Goal: Task Accomplishment & Management: Manage account settings

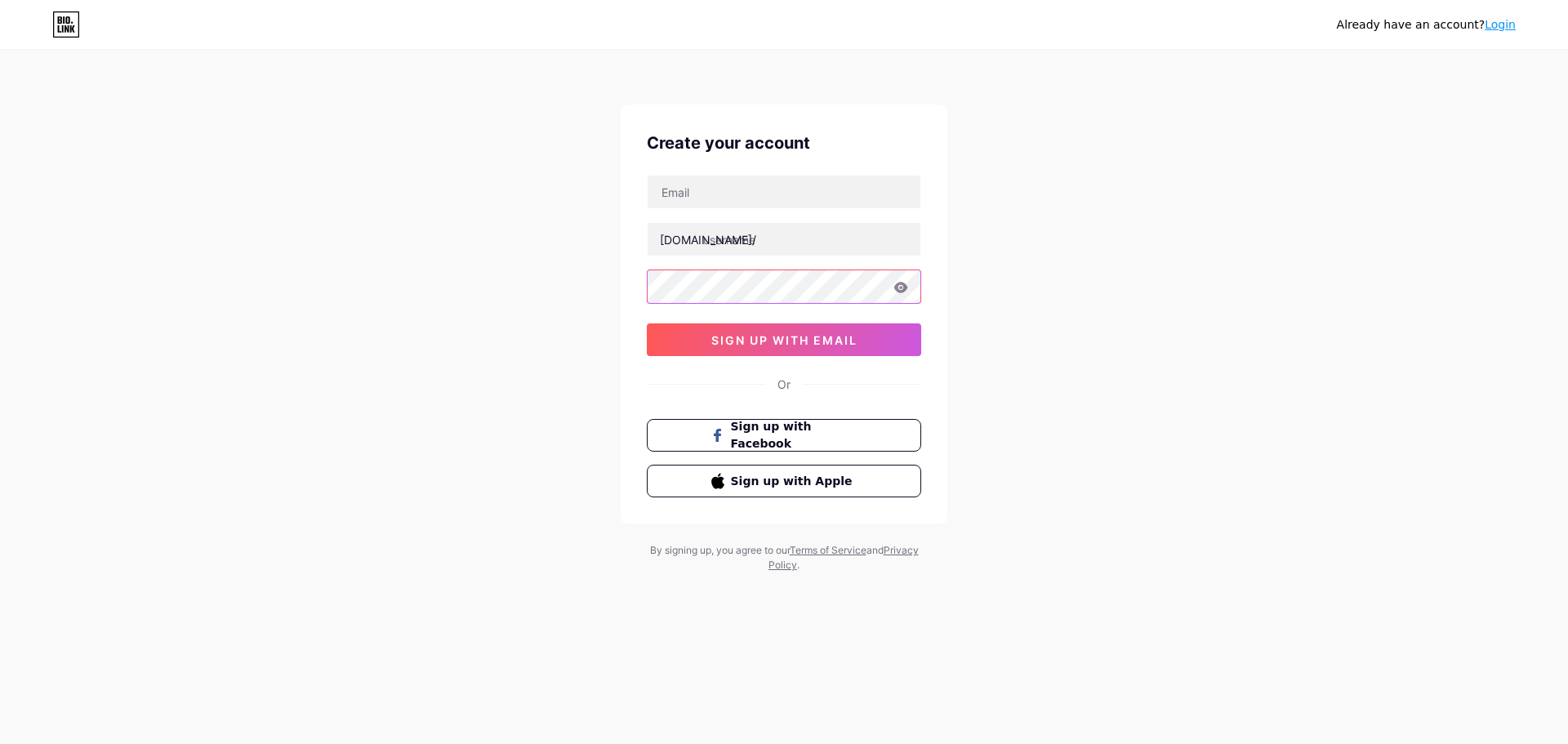
click at [922, 266] on html "Already have an account? Login Create your account [DOMAIN_NAME]/ 0cAFcWeA6PeGB…" at bounding box center [784, 372] width 1568 height 744
click at [857, 330] on button "sign up with email" at bounding box center [784, 340] width 274 height 32
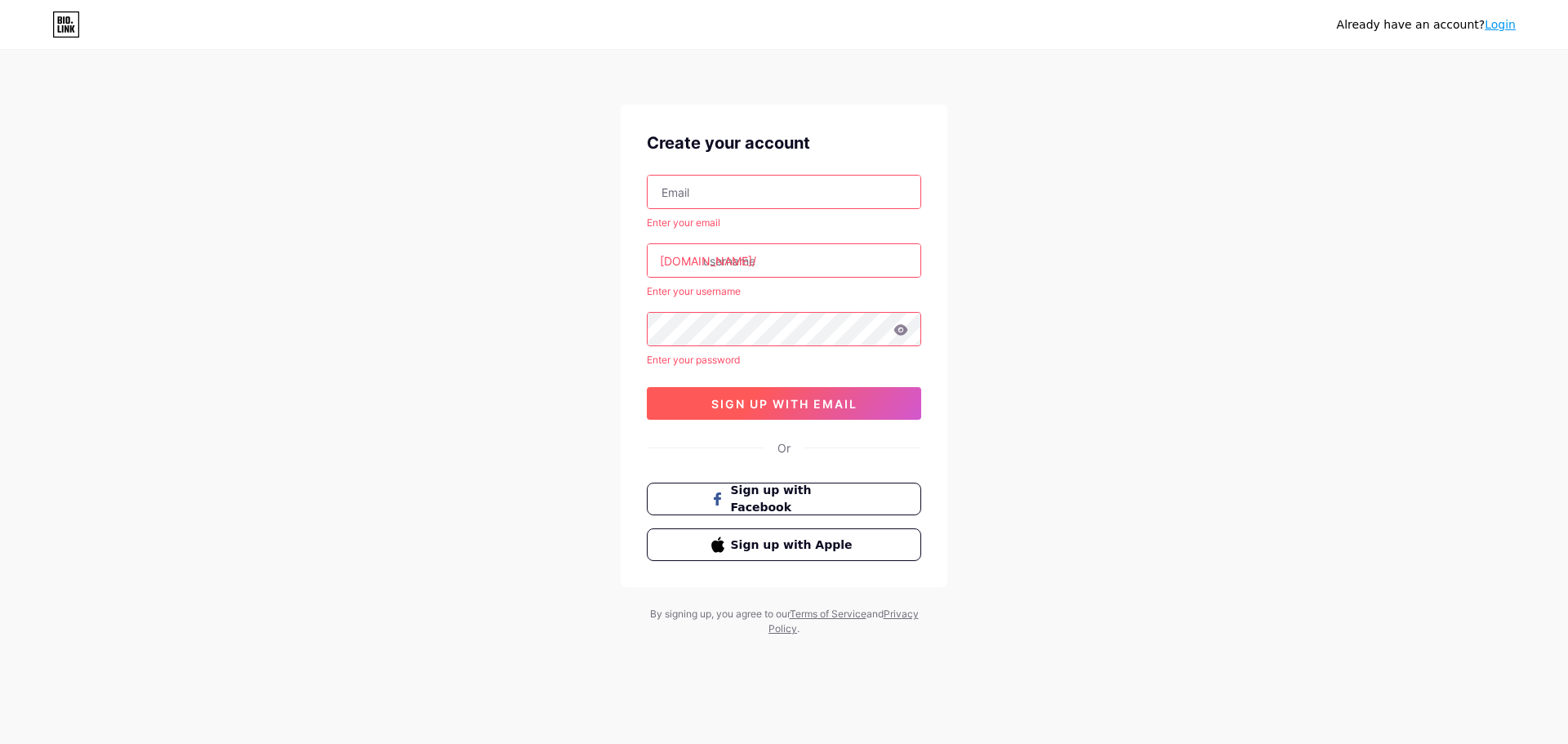
click at [810, 411] on button "sign up with email" at bounding box center [784, 403] width 274 height 32
click at [810, 413] on button "sign up with email" at bounding box center [784, 403] width 274 height 32
click at [1522, 28] on div "Already have an account? Login" at bounding box center [784, 25] width 1568 height 27
drag, startPoint x: 1521, startPoint y: 28, endPoint x: 1511, endPoint y: 27, distance: 10.0
click at [1511, 27] on div "Already have an account? Login" at bounding box center [784, 25] width 1568 height 27
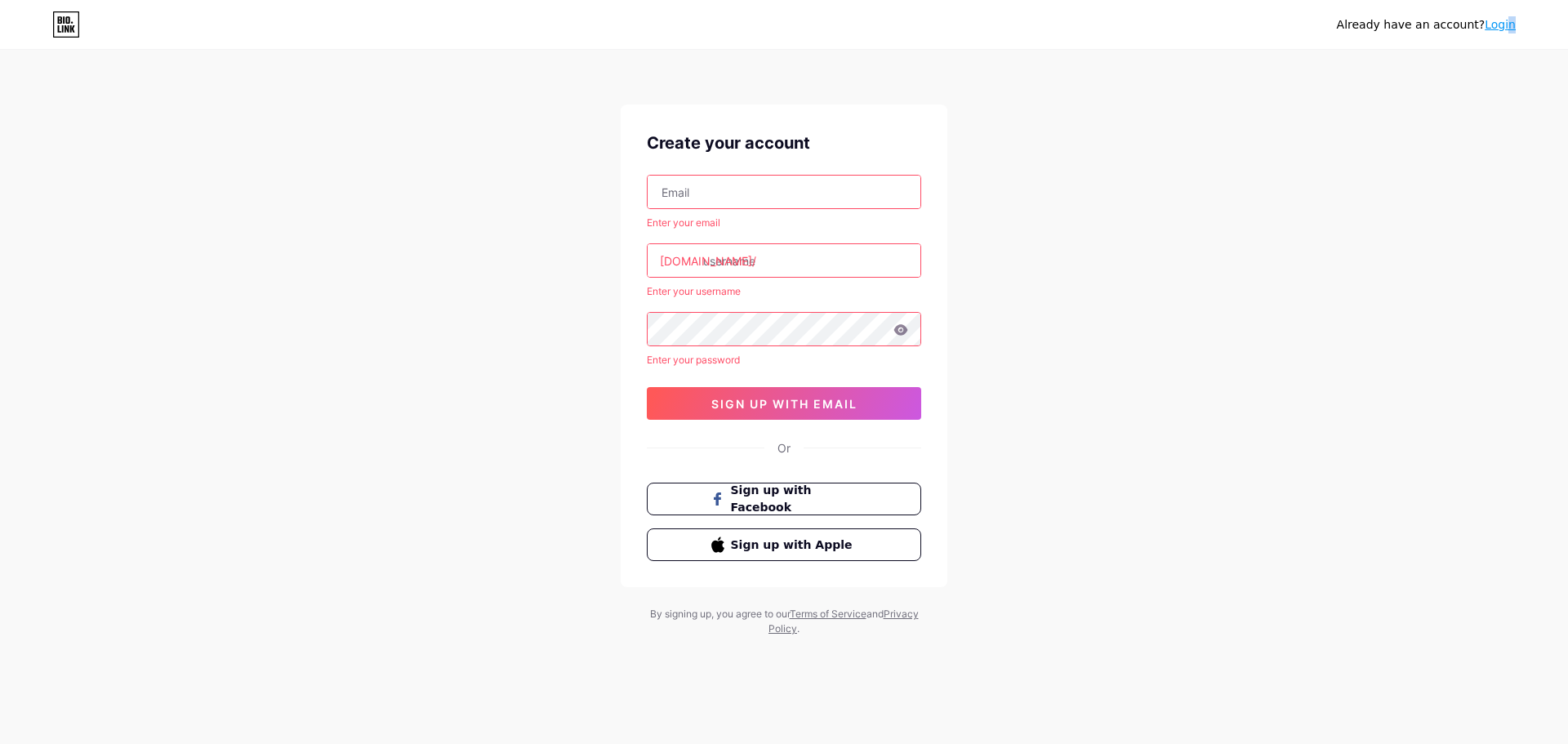
click at [1511, 27] on link "Login" at bounding box center [1500, 25] width 31 height 13
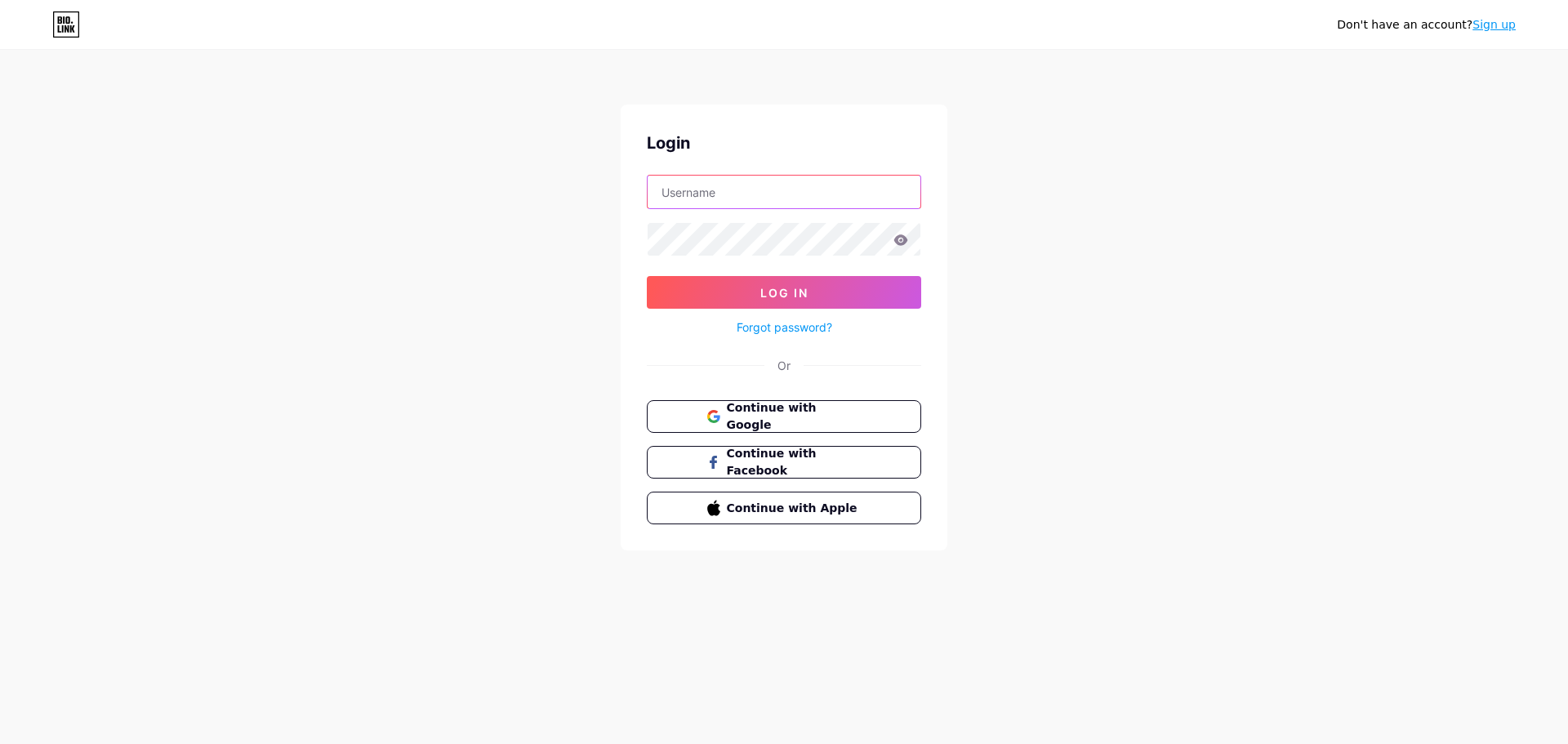
click at [851, 195] on input "text" at bounding box center [784, 192] width 273 height 32
click at [862, 232] on div at bounding box center [784, 239] width 274 height 34
click at [832, 410] on span "Continue with Google" at bounding box center [794, 417] width 137 height 35
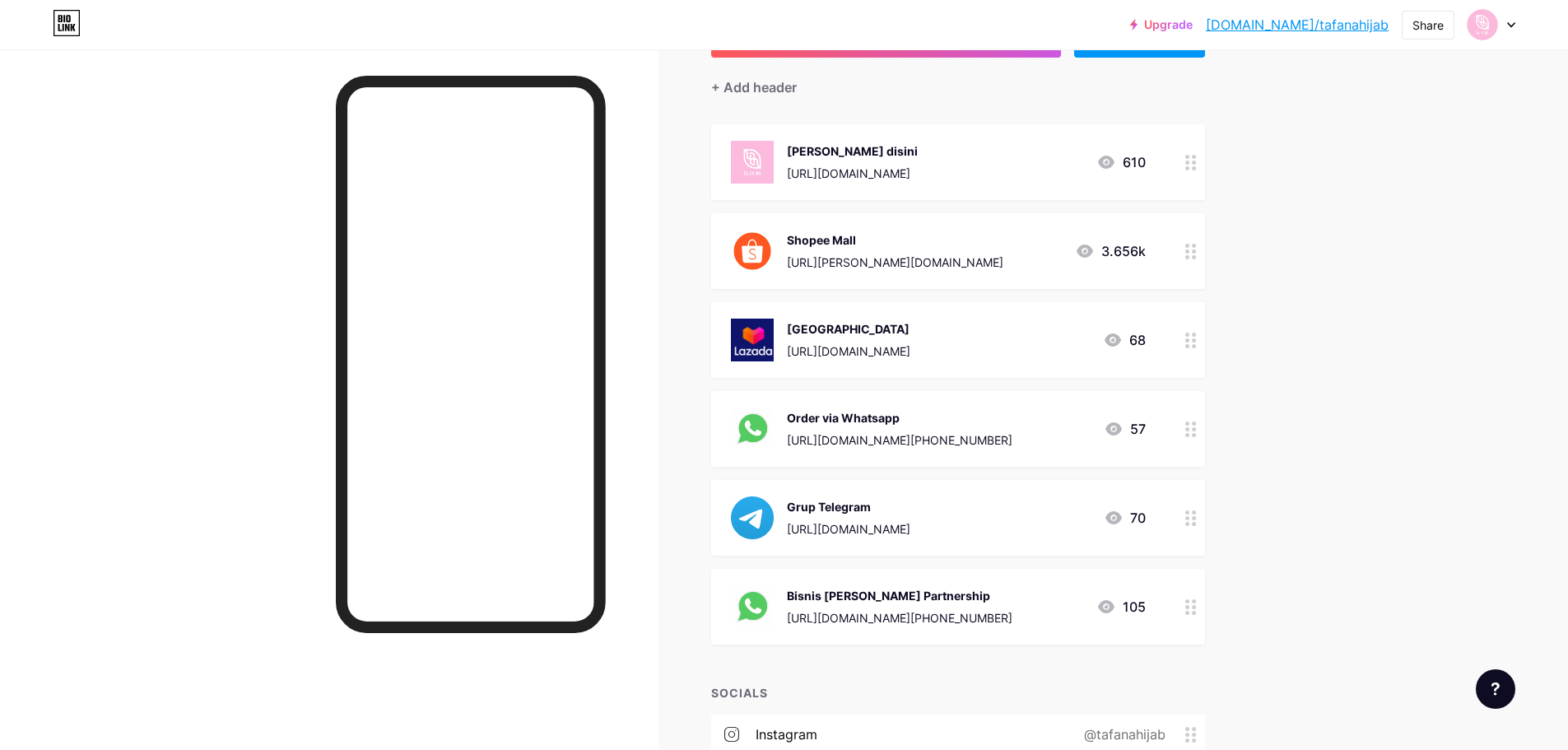
scroll to position [187, 0]
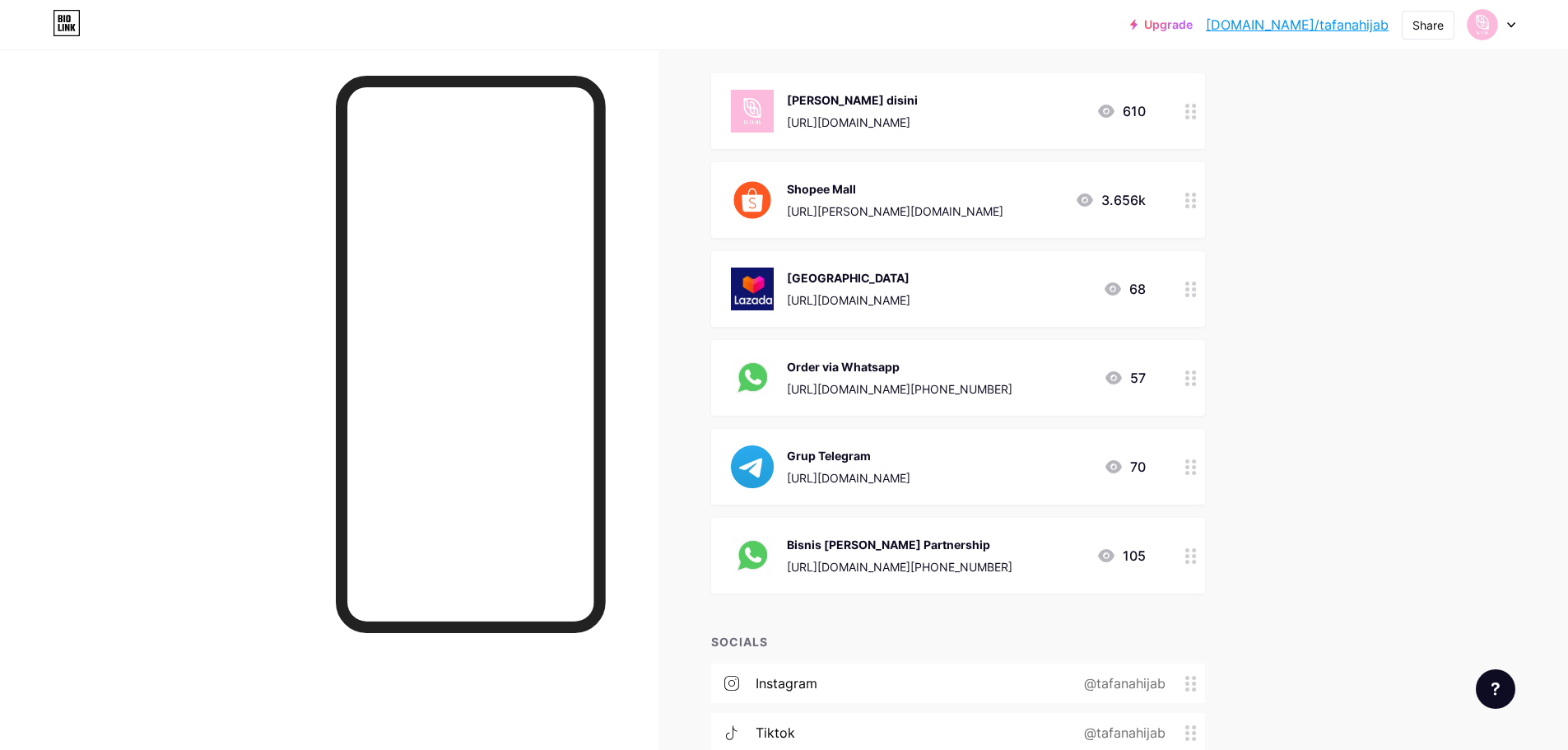
click at [1034, 393] on div "Order via Whatsapp [URL][DOMAIN_NAME][PHONE_NUMBER] 57" at bounding box center [939, 378] width 415 height 43
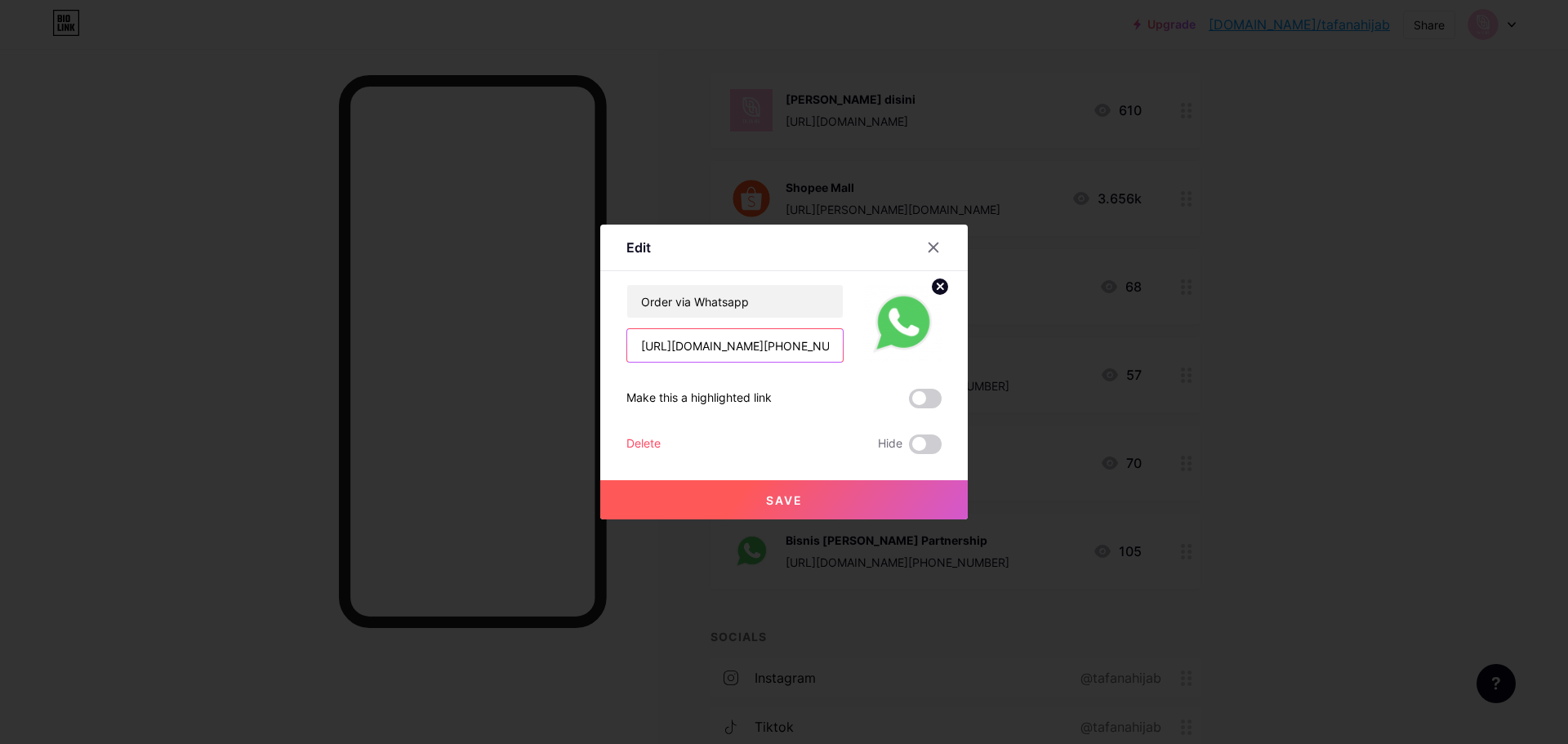
click at [814, 349] on input "[URL][DOMAIN_NAME][PHONE_NUMBER]" at bounding box center [734, 345] width 215 height 32
type input "h"
paste input "[URL][DOMAIN_NAME]"
type input "[URL][DOMAIN_NAME]"
click at [794, 509] on button "Save" at bounding box center [784, 499] width 367 height 39
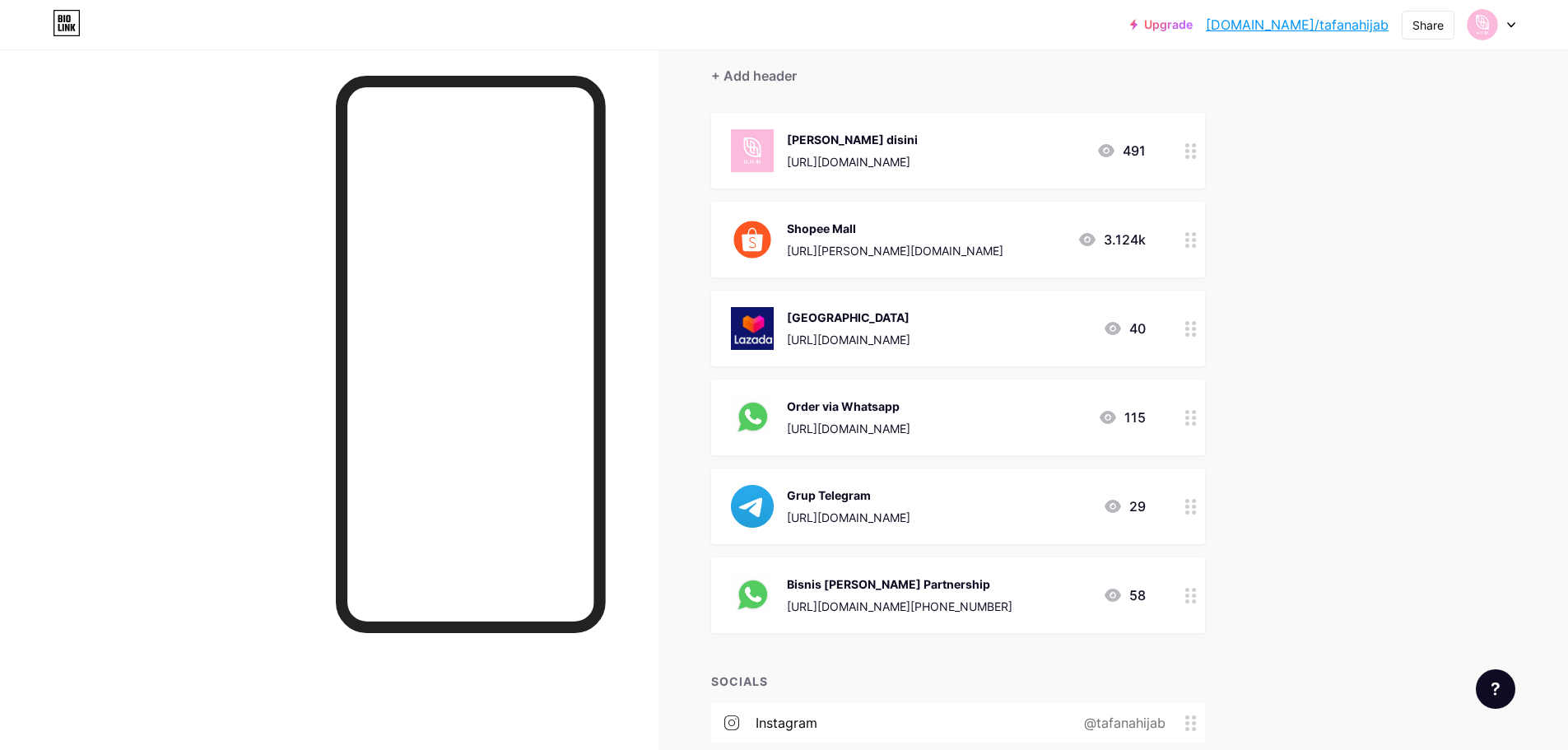
scroll to position [147, 0]
click at [1037, 611] on div "Bisnis dan Partnership https://wa.me/+628112455000 58" at bounding box center [939, 594] width 415 height 43
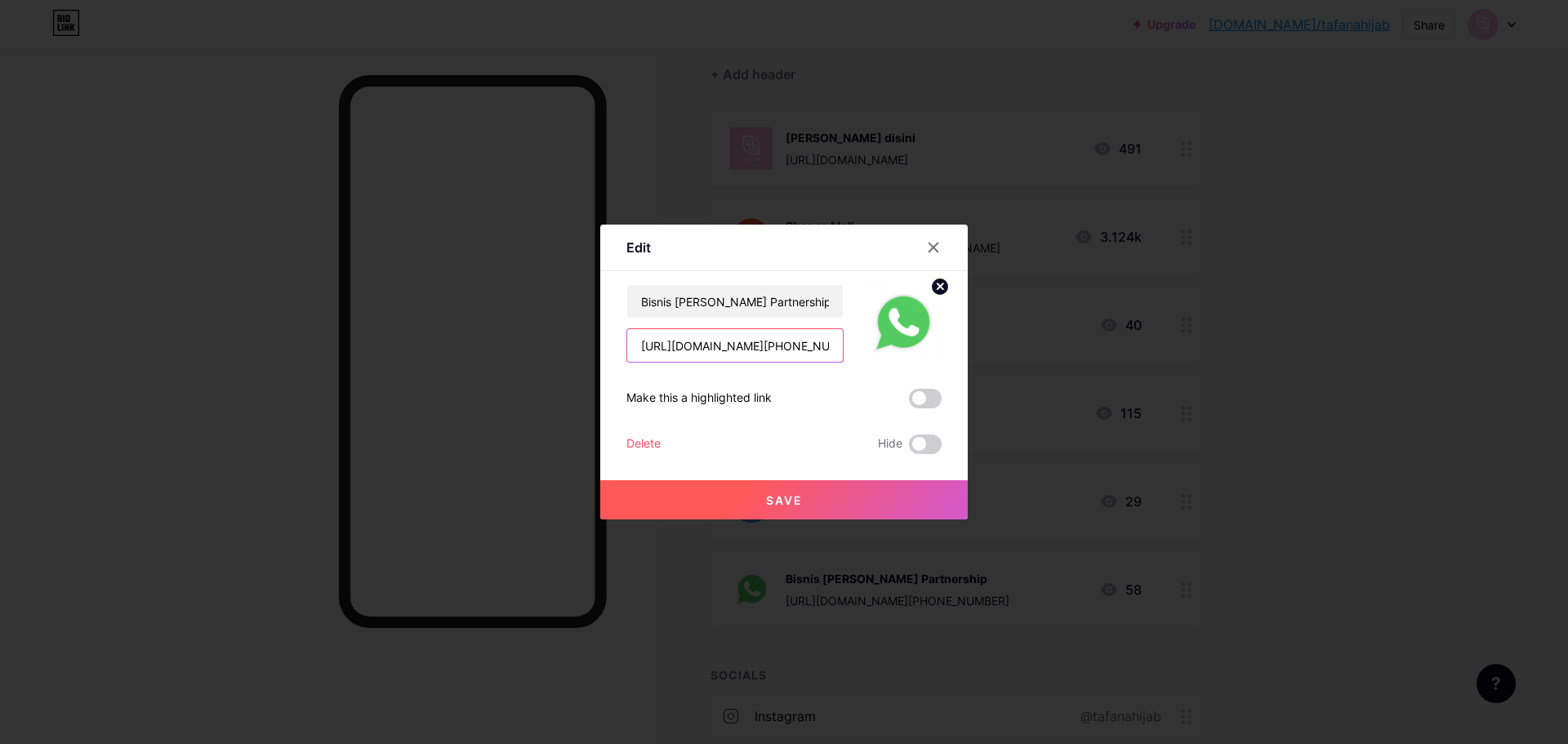
click at [801, 347] on input "https://wa.me/+628112455000" at bounding box center [734, 345] width 215 height 32
paste input "link/z5q9wd"
type input "https://wa.link/z5q9wd"
click at [806, 510] on button "Save" at bounding box center [784, 499] width 367 height 39
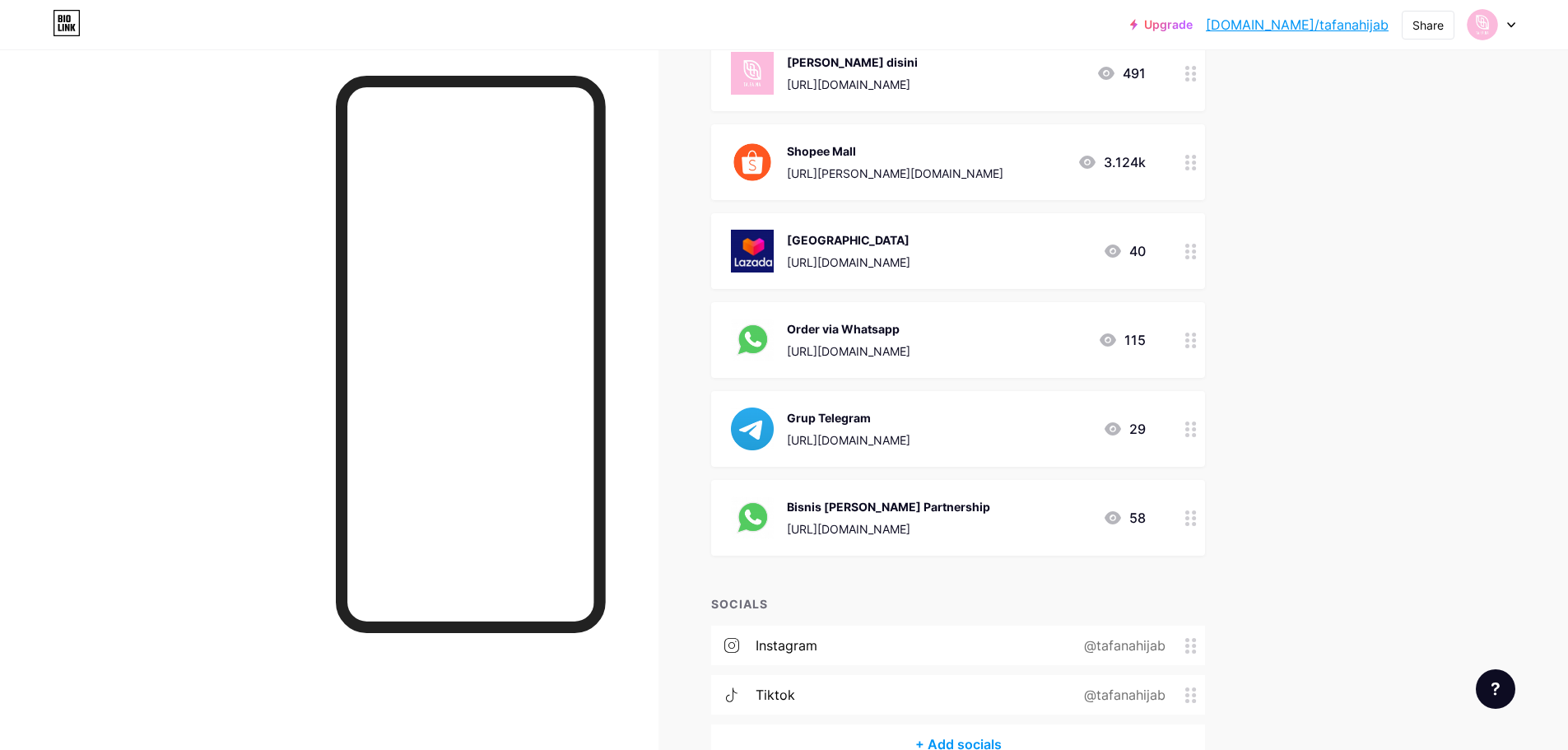
scroll to position [0, 0]
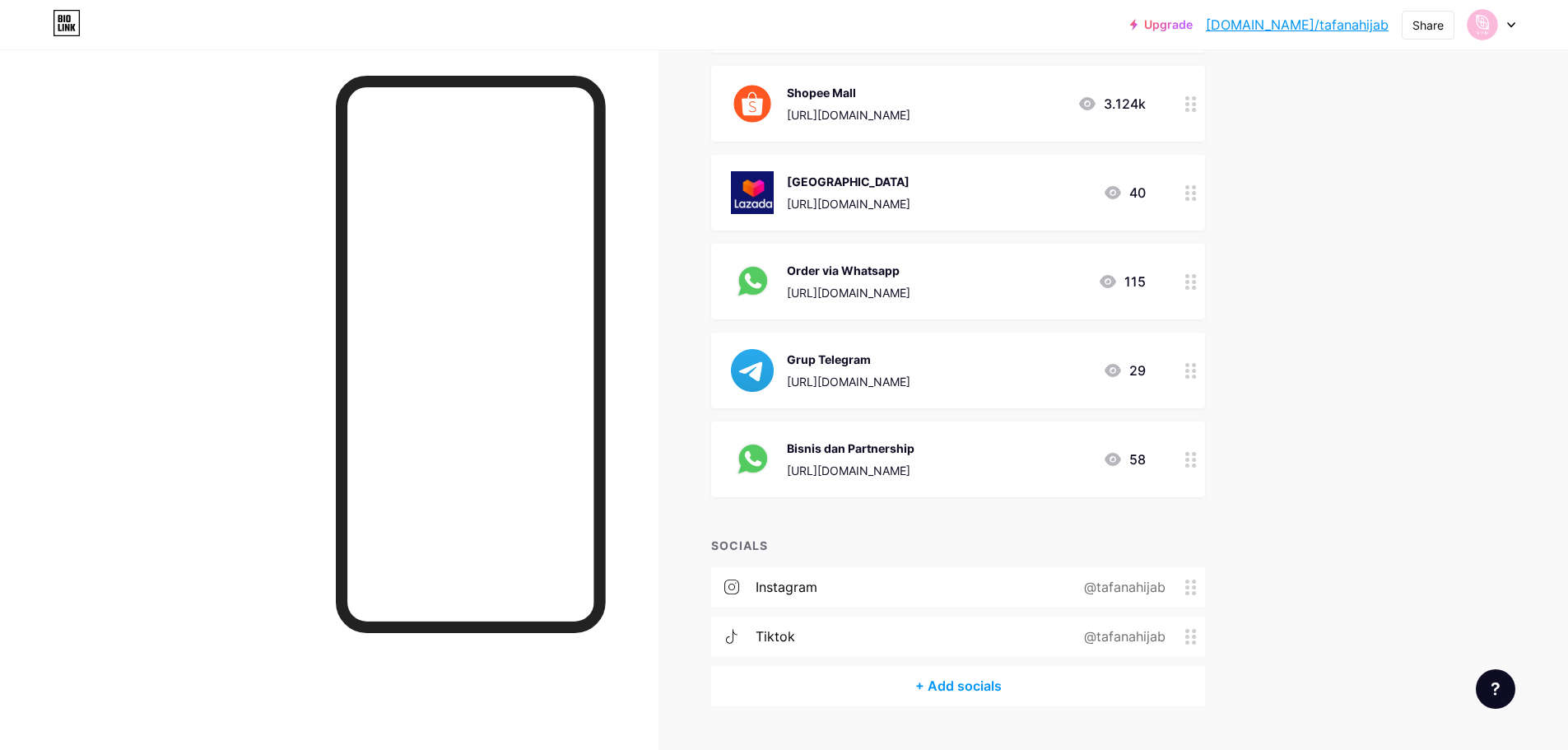
scroll to position [252, 0]
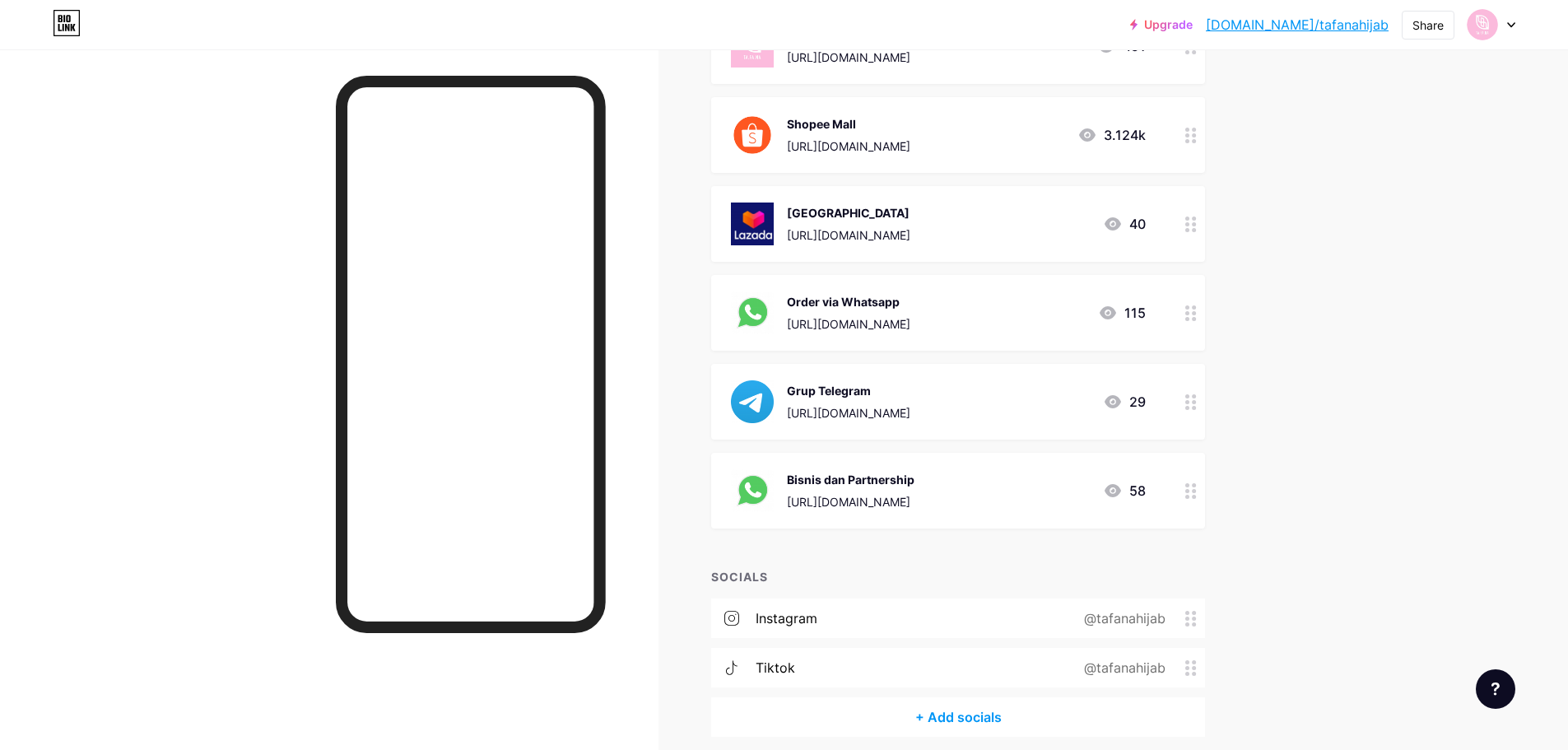
click at [908, 476] on div "Bisnis [PERSON_NAME] Partnership" at bounding box center [850, 479] width 127 height 17
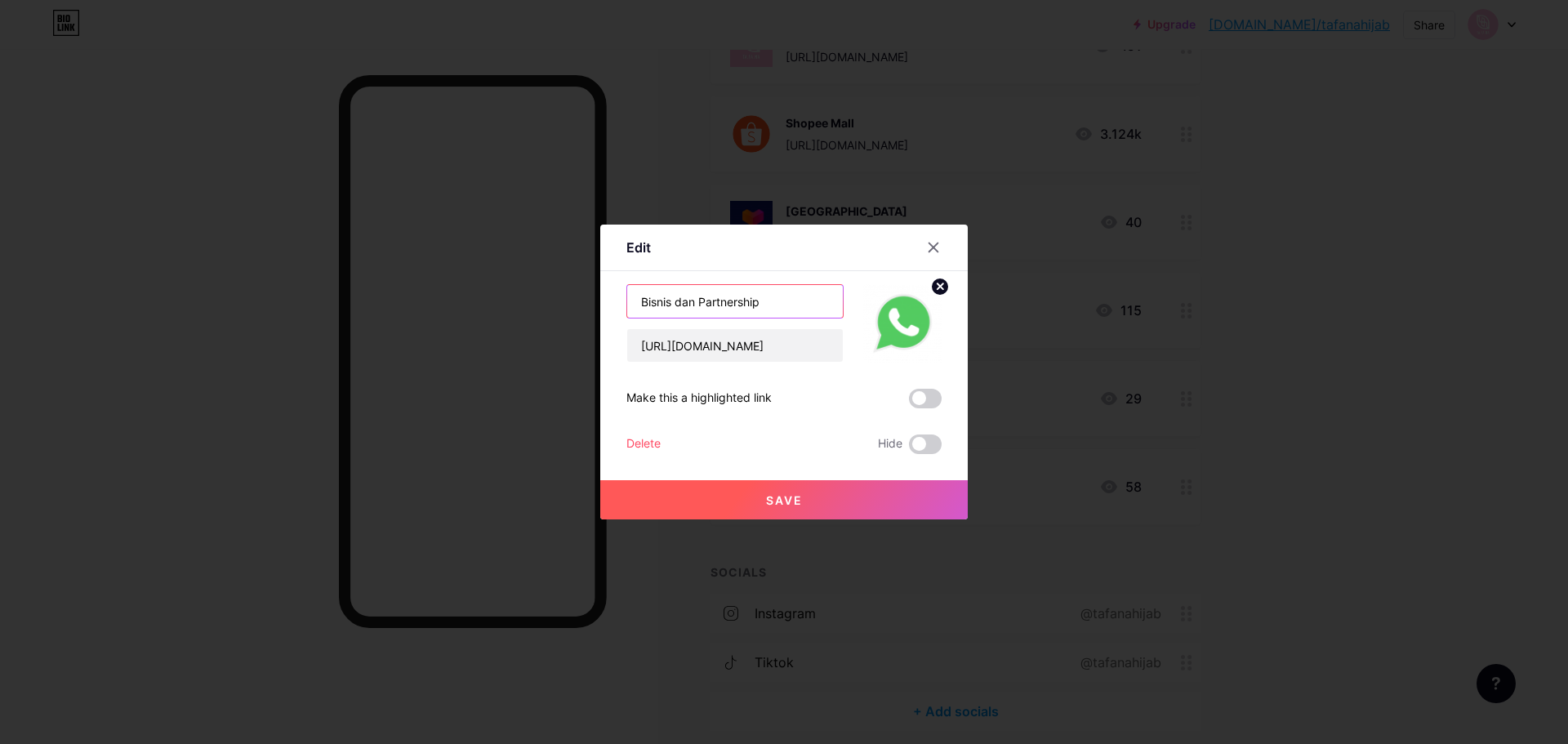
click at [777, 305] on input "Bisnis [PERSON_NAME] Partnership" at bounding box center [734, 301] width 215 height 32
type input "B"
paste input "Reseller/Dropshipper"
type input "Reseller/Dropshipper"
click at [778, 497] on span "Save" at bounding box center [784, 500] width 37 height 14
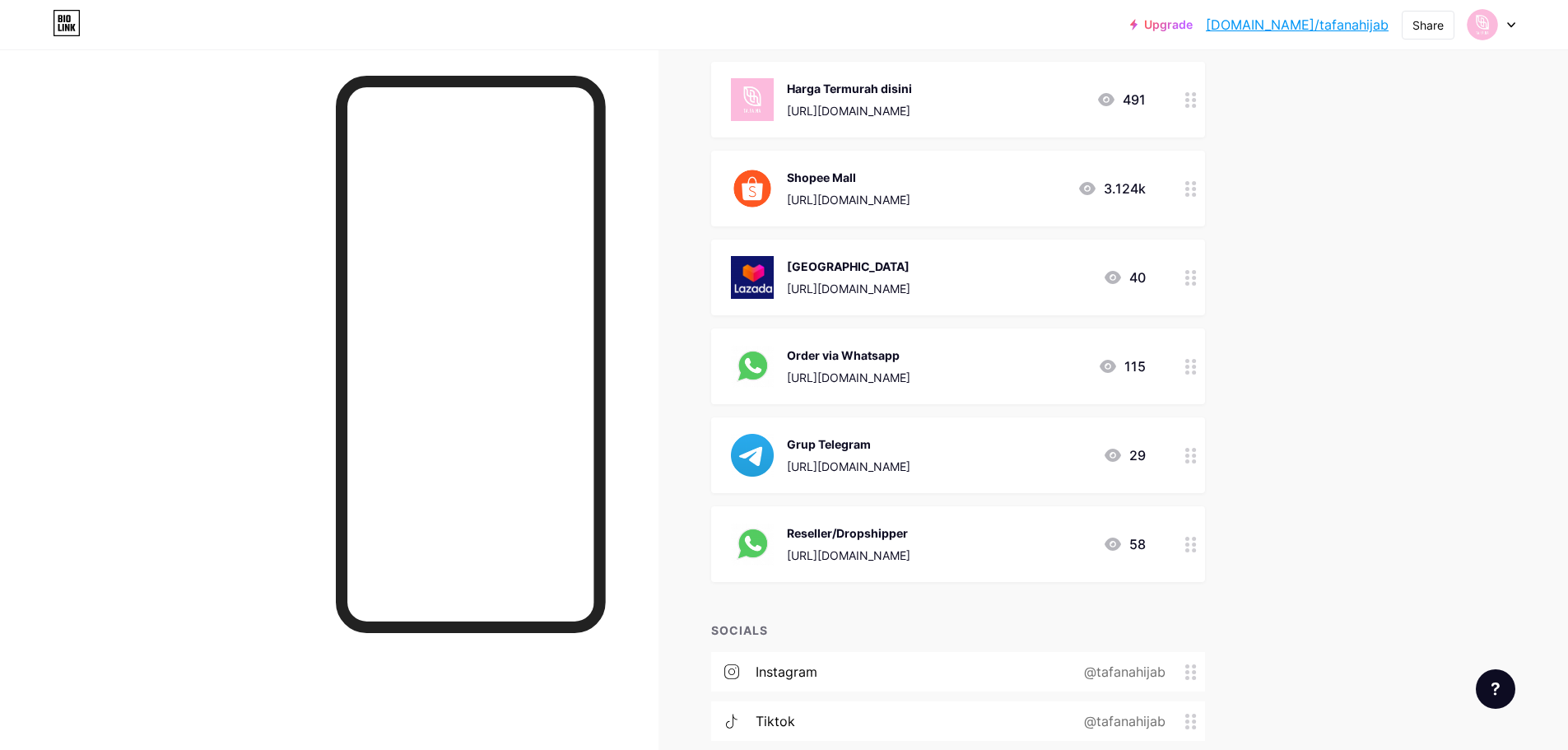
scroll to position [197, 0]
